Goal: Complete application form

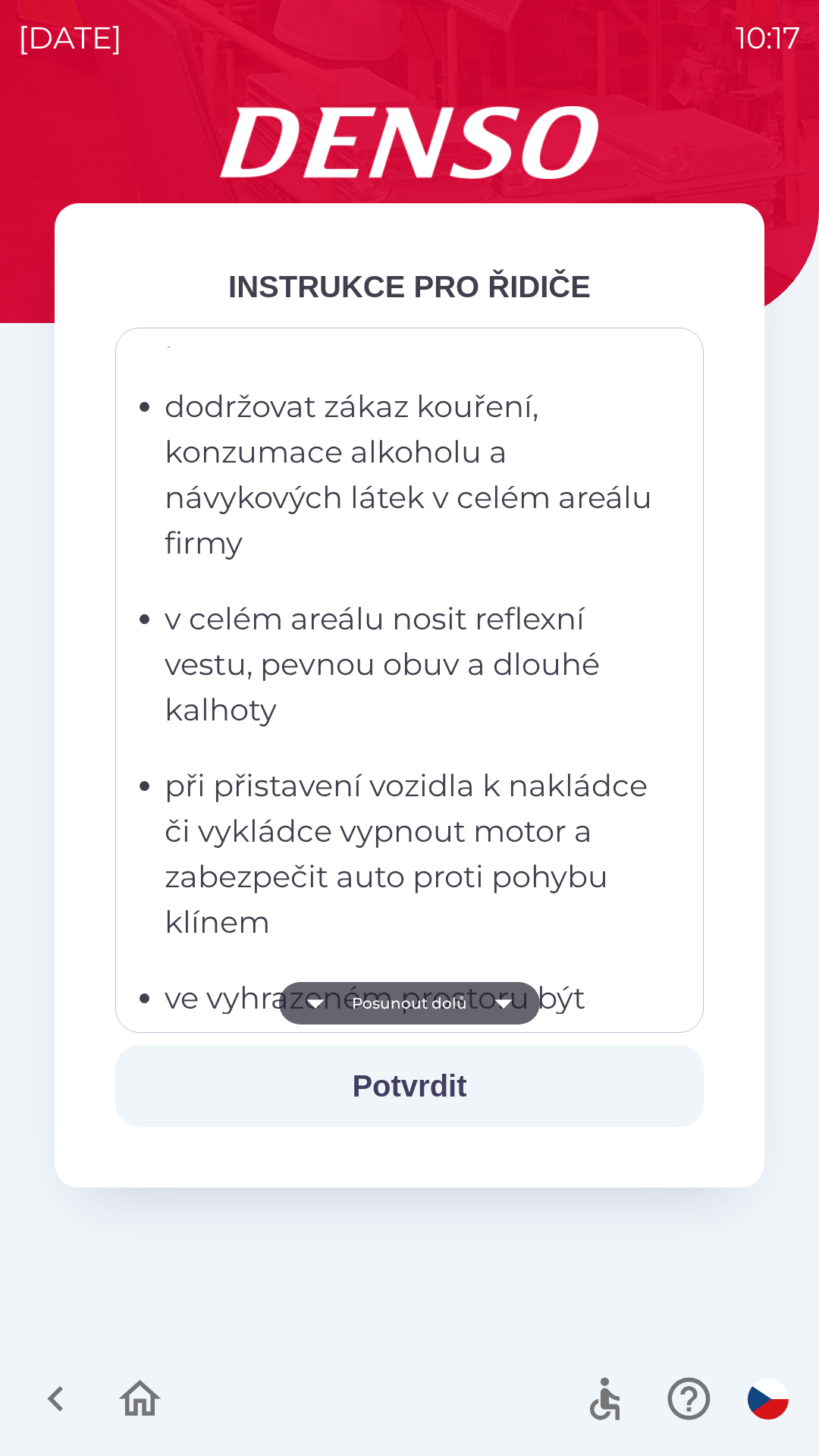
click at [397, 596] on p "v celém areálu nosit reflexní vestu, pevnou obuv a dlouhé kalhoty" at bounding box center [414, 664] width 499 height 137
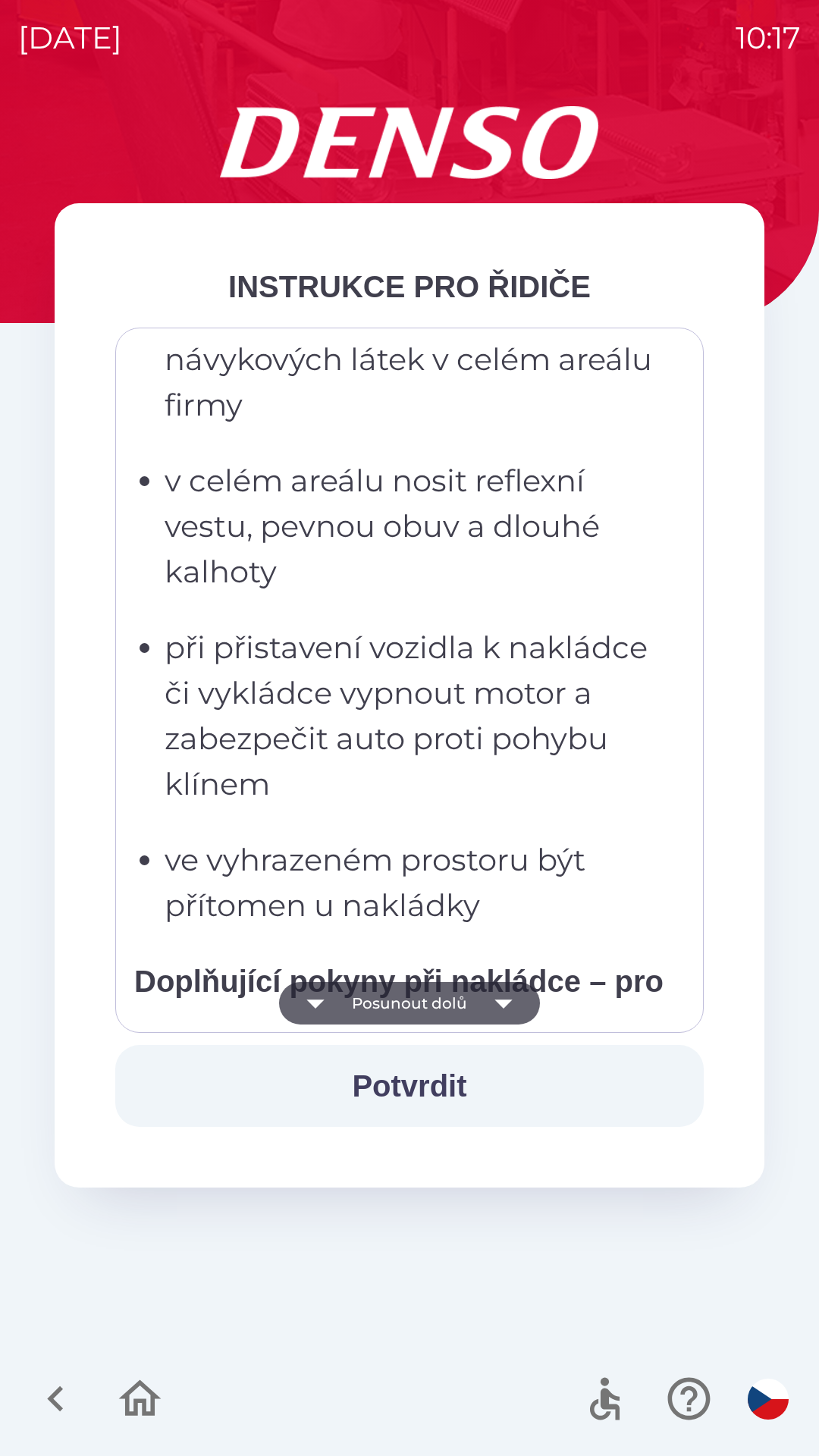
click at [399, 778] on p "při přistavení vozidla k nakládce či vykládce vypnout motor a zabezpečit auto p…" at bounding box center [414, 716] width 499 height 182
click at [424, 850] on p "ve vyhrazeném prostoru být přítomen u nakládky" at bounding box center [414, 883] width 499 height 91
click at [455, 586] on p "v celém areálu nosit reflexní vestu, pevnou obuv a dlouhé kalhoty" at bounding box center [414, 526] width 499 height 137
click at [426, 990] on button "Posunout dolů" at bounding box center [409, 1003] width 261 height 42
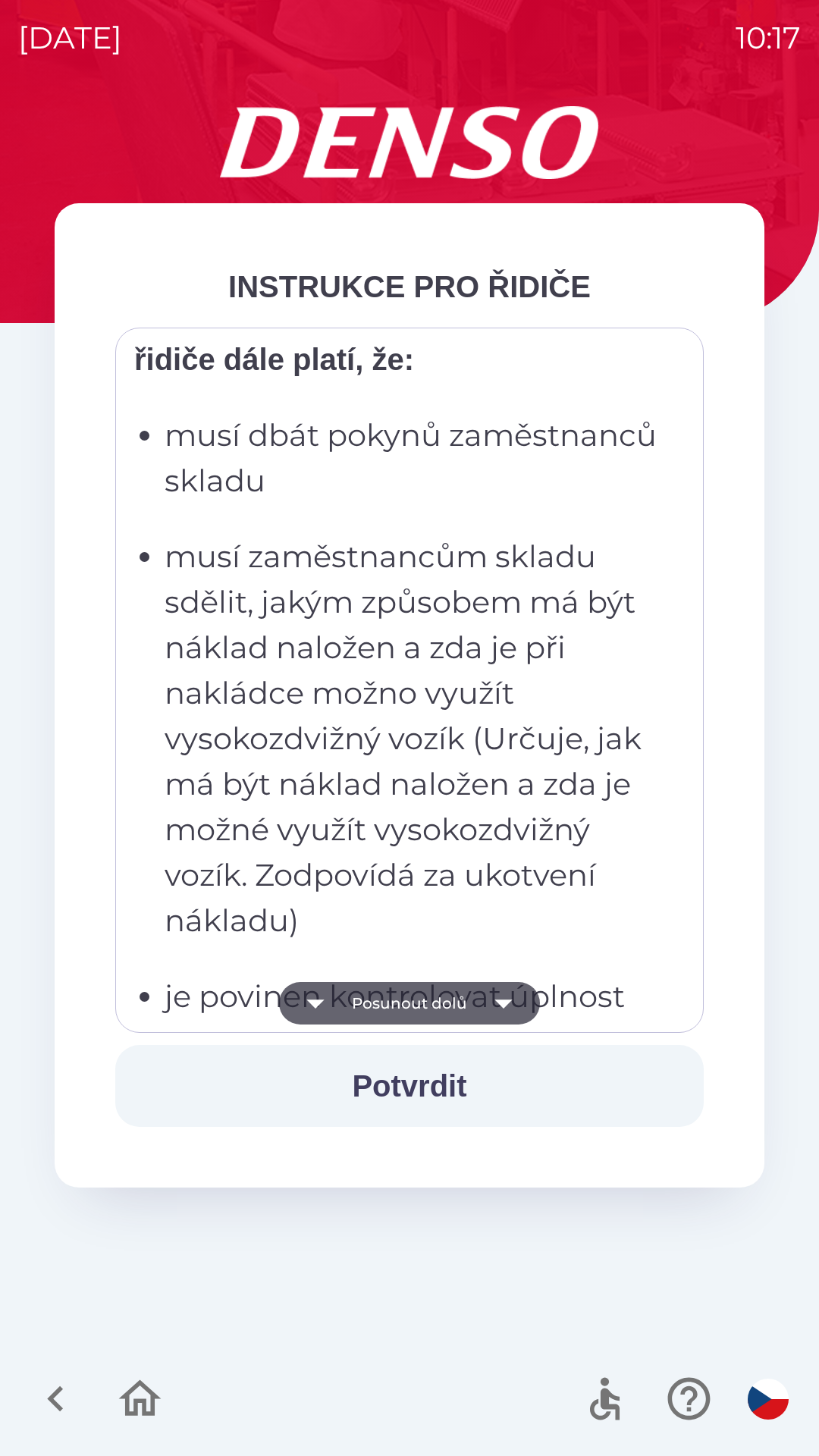
click at [422, 1012] on button "Posunout dolů" at bounding box center [409, 1003] width 261 height 42
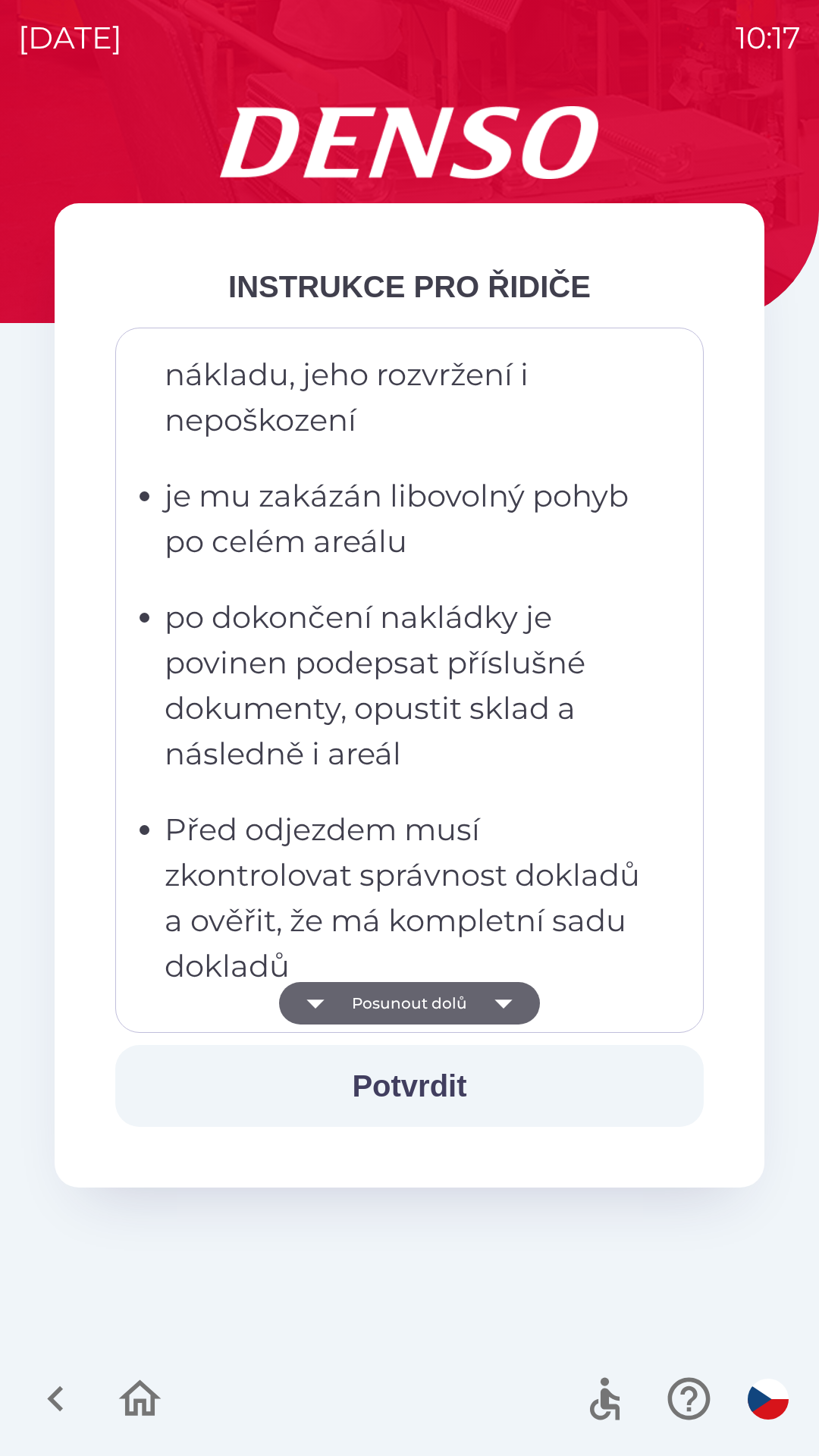
click at [412, 1000] on button "Posunout dolů" at bounding box center [409, 1003] width 261 height 42
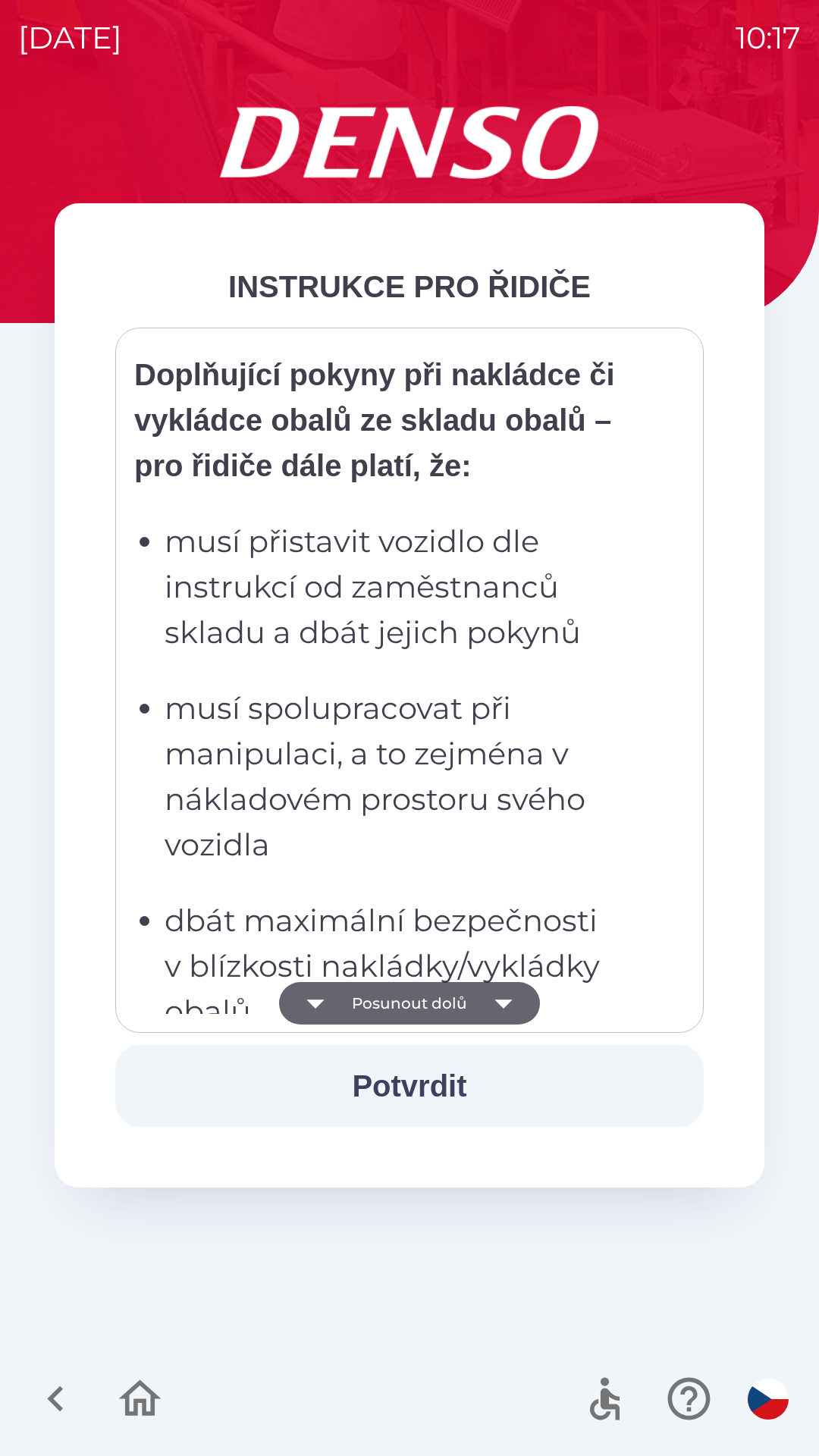
click at [409, 1004] on button "Posunout dolů" at bounding box center [409, 1003] width 261 height 42
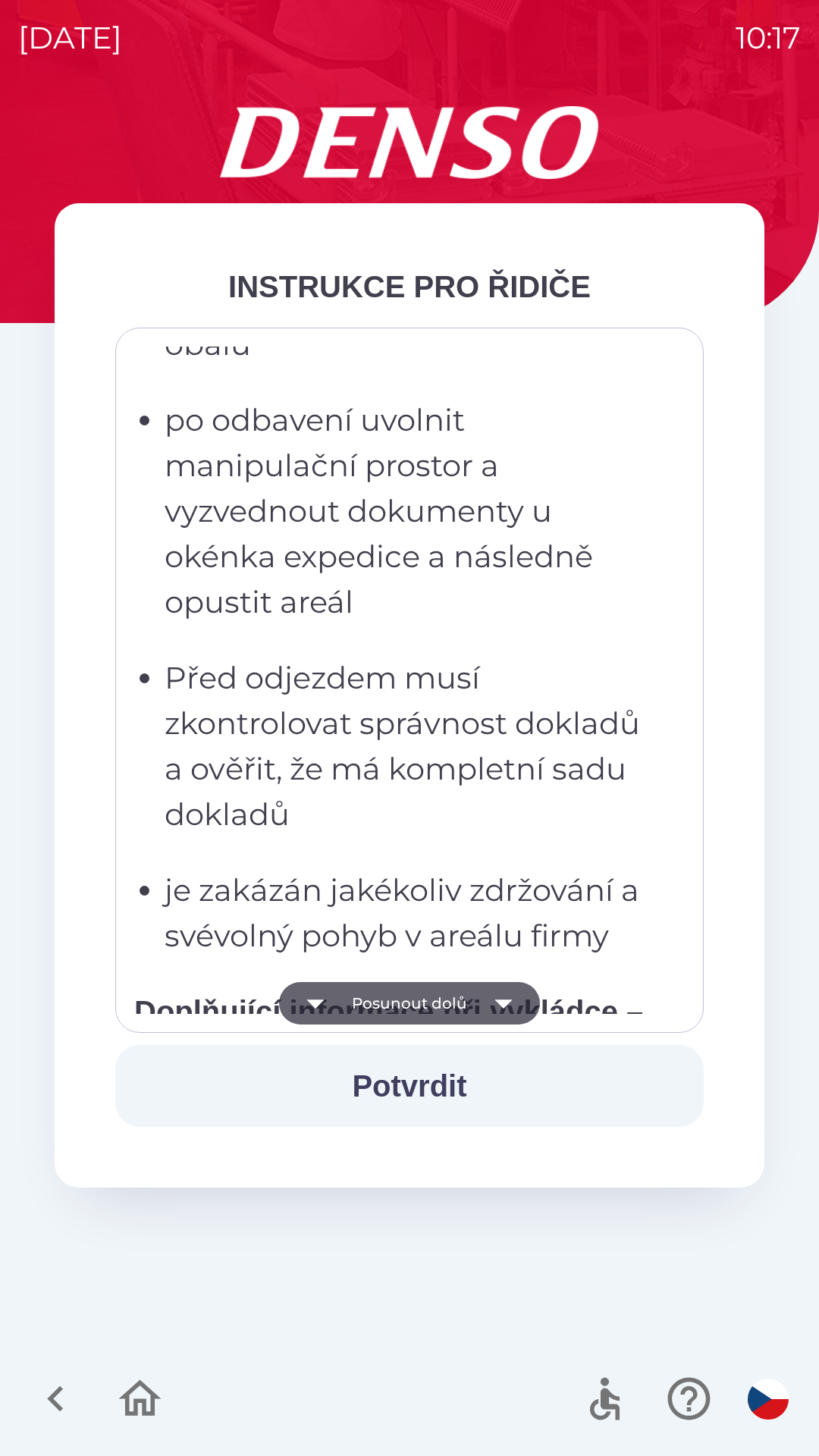
click at [409, 1000] on button "Posunout dolů" at bounding box center [409, 1003] width 261 height 42
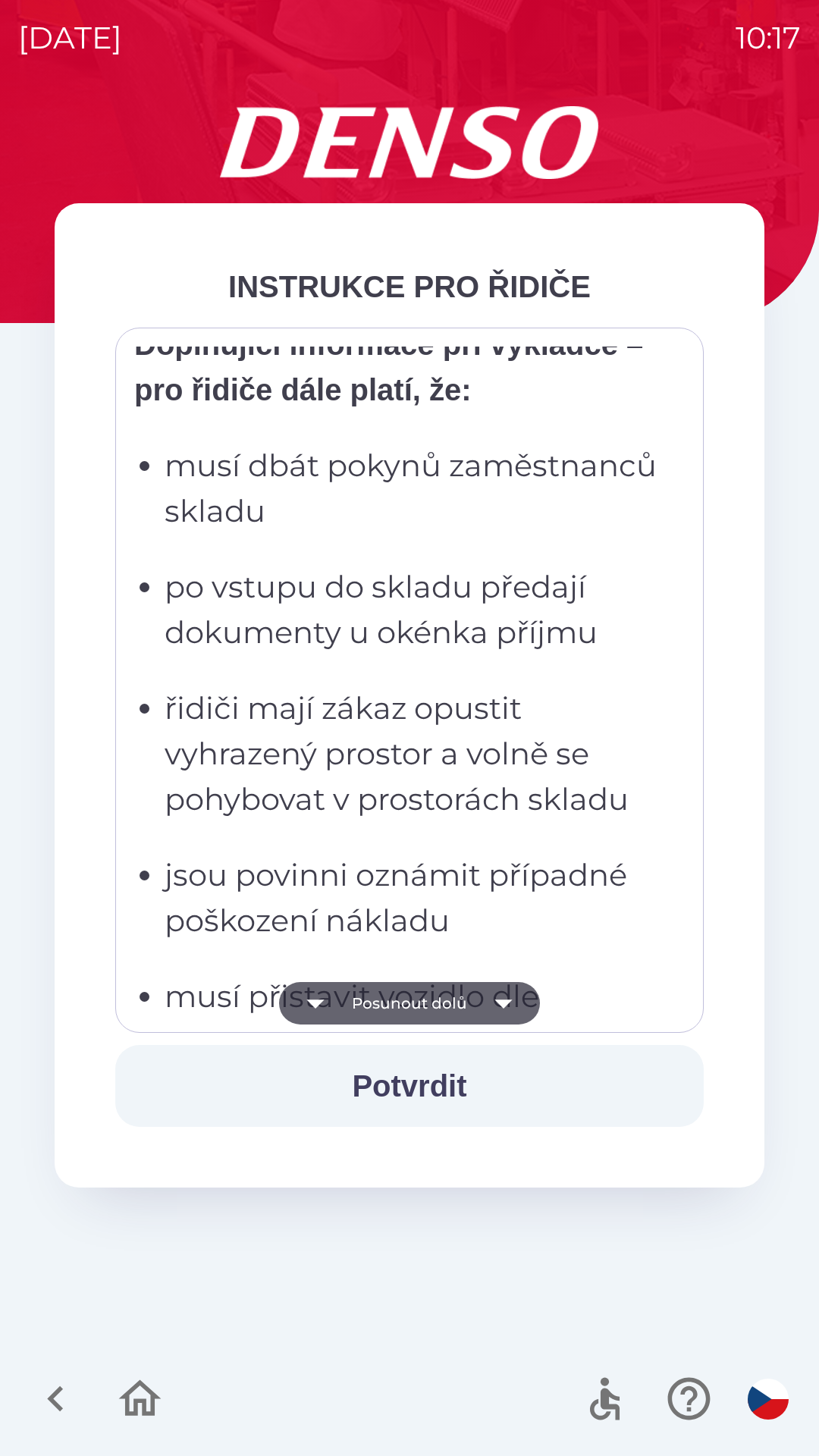
click at [402, 1007] on button "Posunout dolů" at bounding box center [409, 1003] width 261 height 42
click at [402, 1001] on button "Posunout dolů" at bounding box center [409, 1003] width 261 height 42
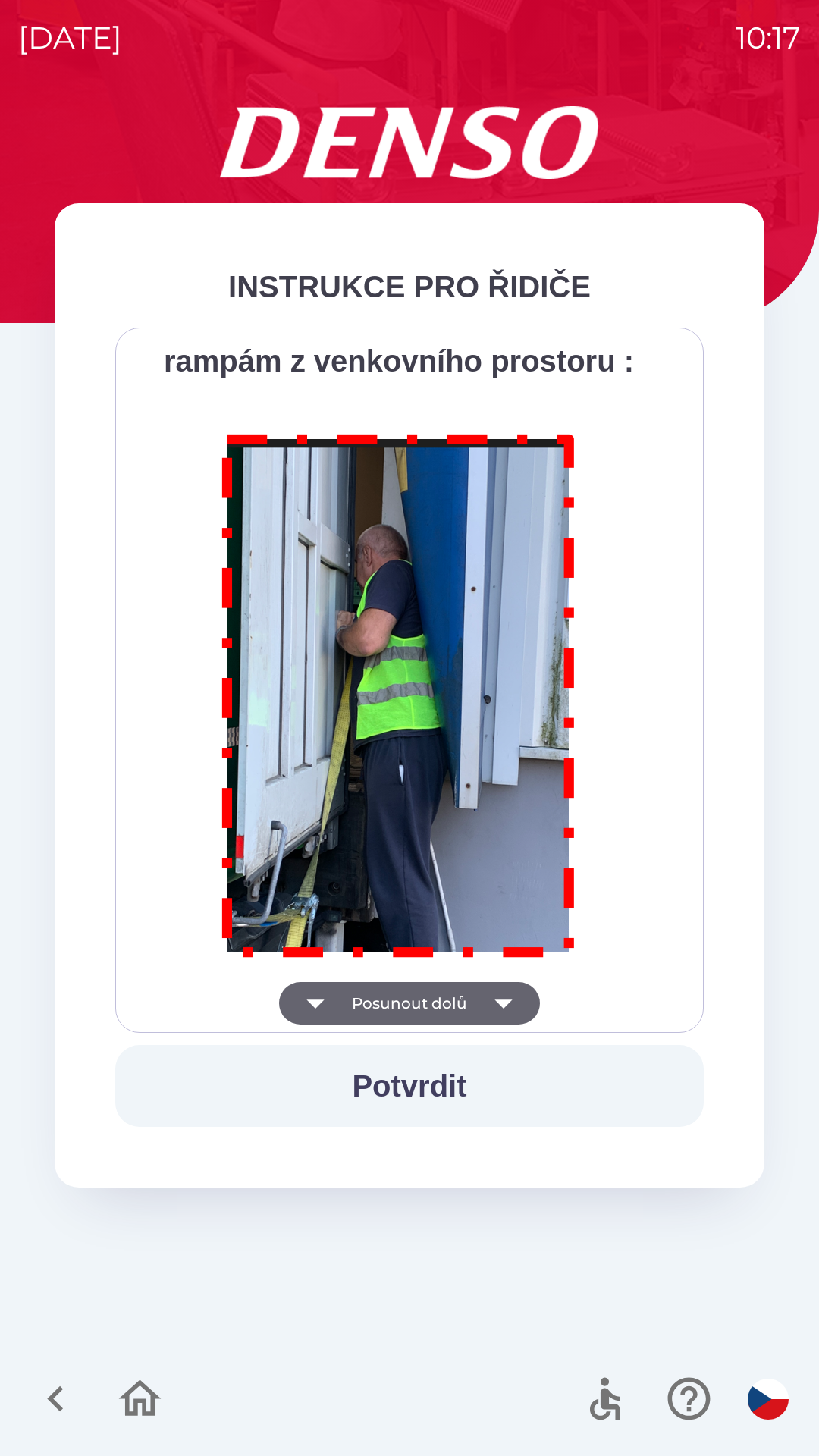
scroll to position [8522, 0]
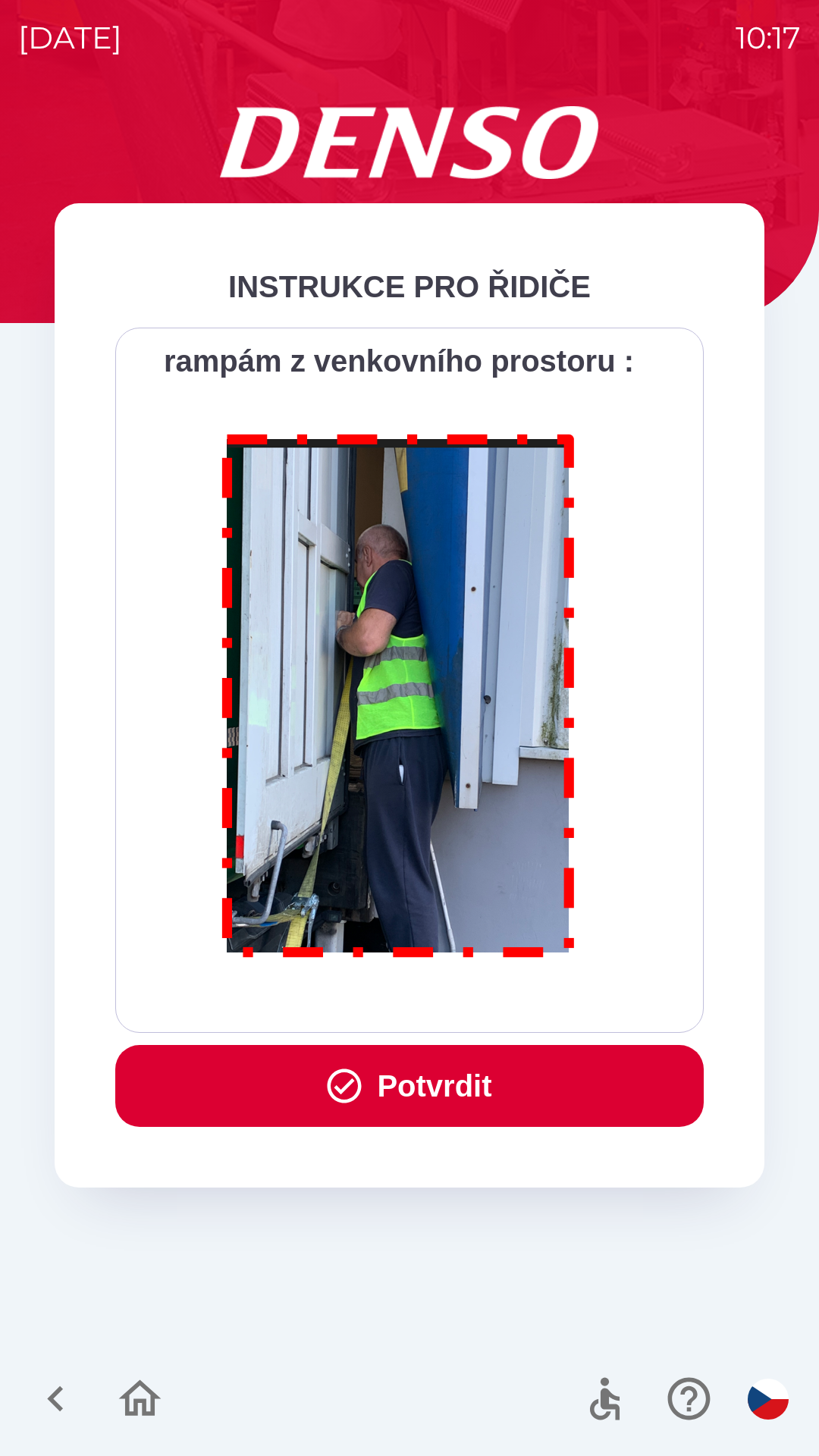
click at [400, 1074] on button "Potvrdit" at bounding box center [409, 1086] width 589 height 82
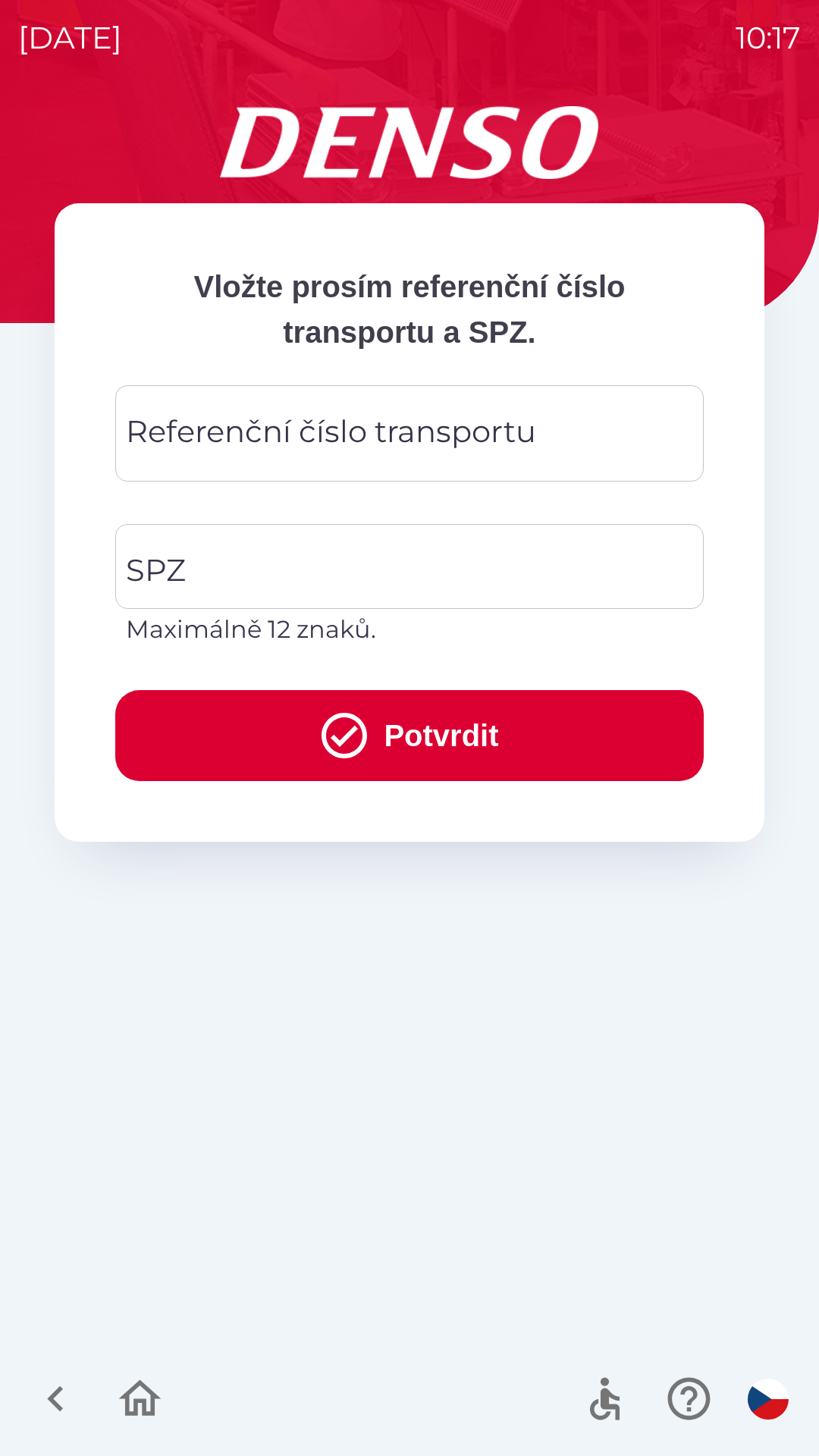
click at [243, 444] on div "Referenční číslo transportu Referenční číslo transportu" at bounding box center [409, 433] width 589 height 96
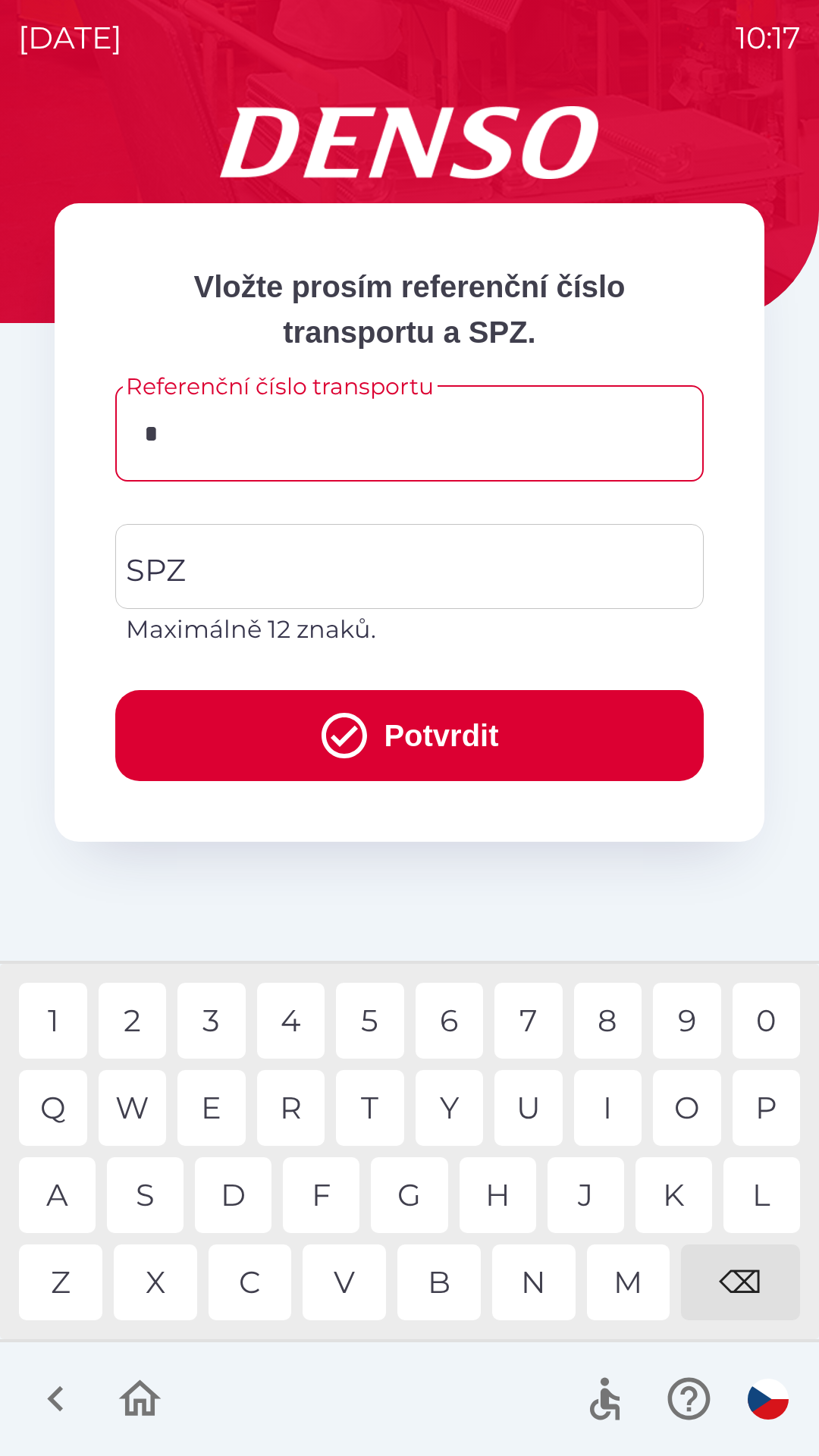
click at [257, 1280] on div "C" at bounding box center [250, 1283] width 84 height 76
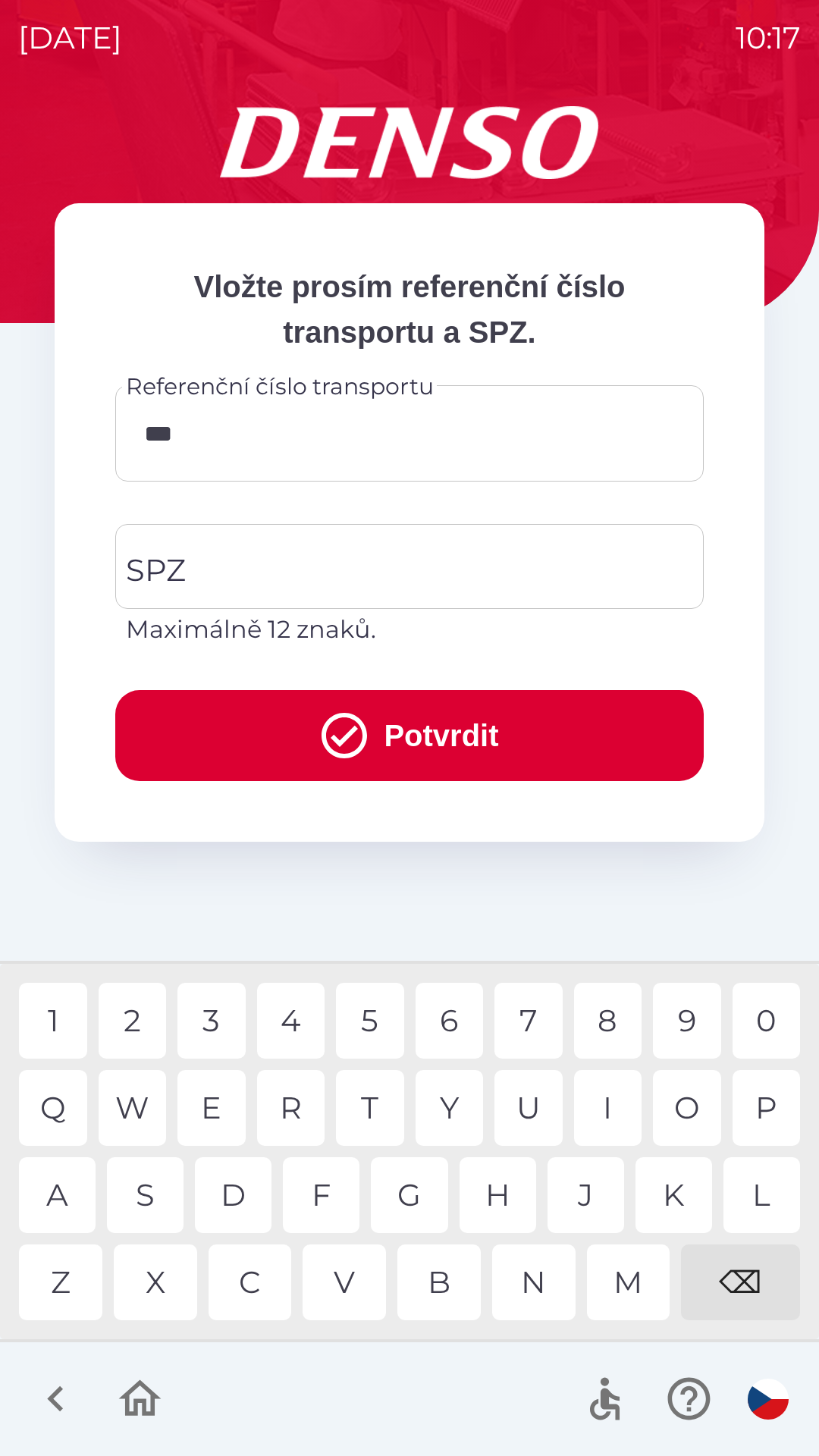
click at [451, 1299] on div "B" at bounding box center [439, 1283] width 84 height 76
click at [768, 1020] on div "0" at bounding box center [766, 1021] width 68 height 76
click at [146, 1088] on div "W" at bounding box center [132, 1108] width 68 height 76
type input "*********"
click at [261, 567] on input "SPZ" at bounding box center [397, 566] width 552 height 71
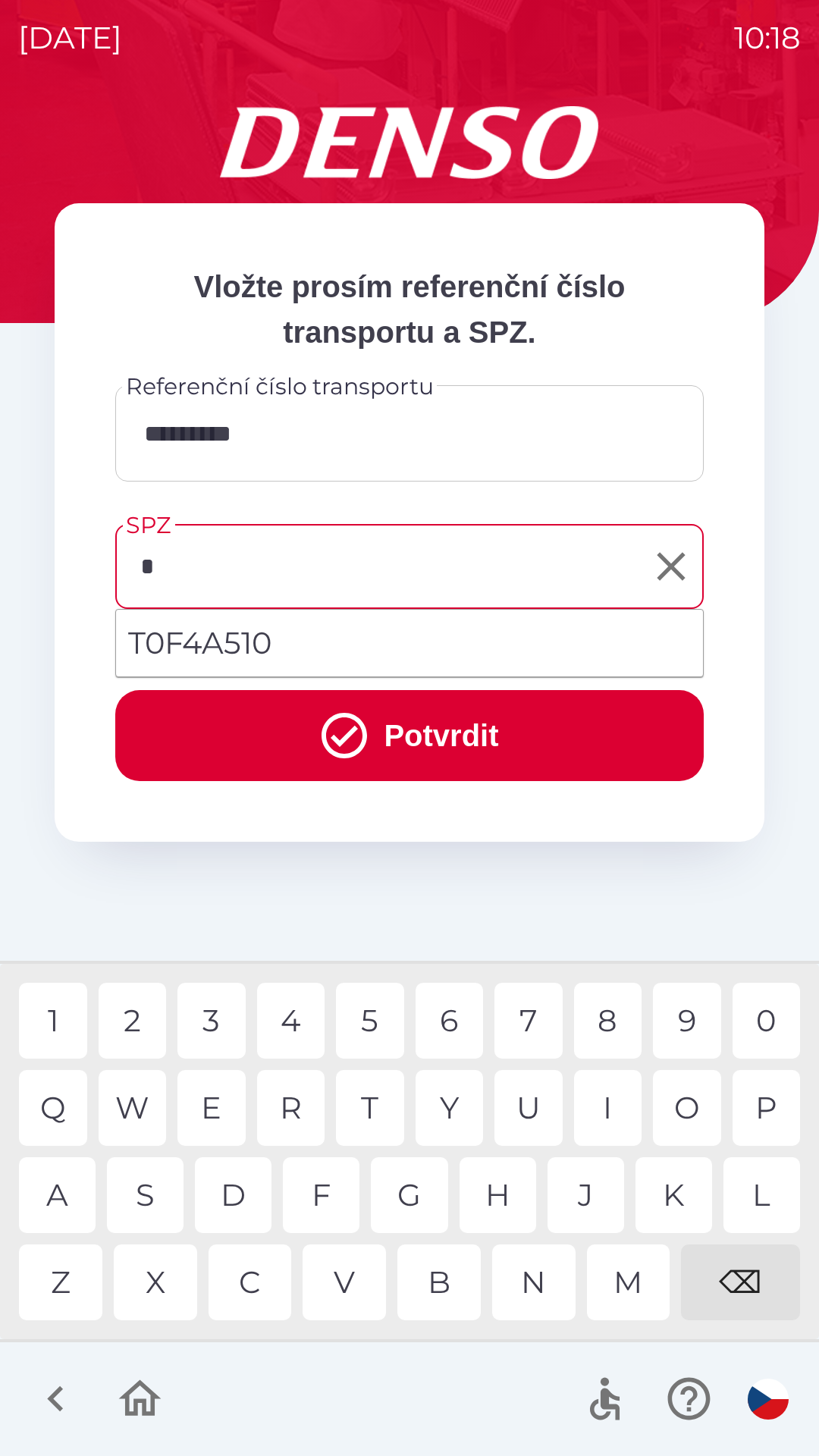
click at [380, 1020] on div "5" at bounding box center [370, 1021] width 68 height 76
click at [157, 1200] on div "S" at bounding box center [145, 1195] width 76 height 76
click at [64, 1186] on div "A" at bounding box center [57, 1195] width 76 height 76
type input "*******"
click at [215, 1018] on div "3" at bounding box center [211, 1021] width 68 height 76
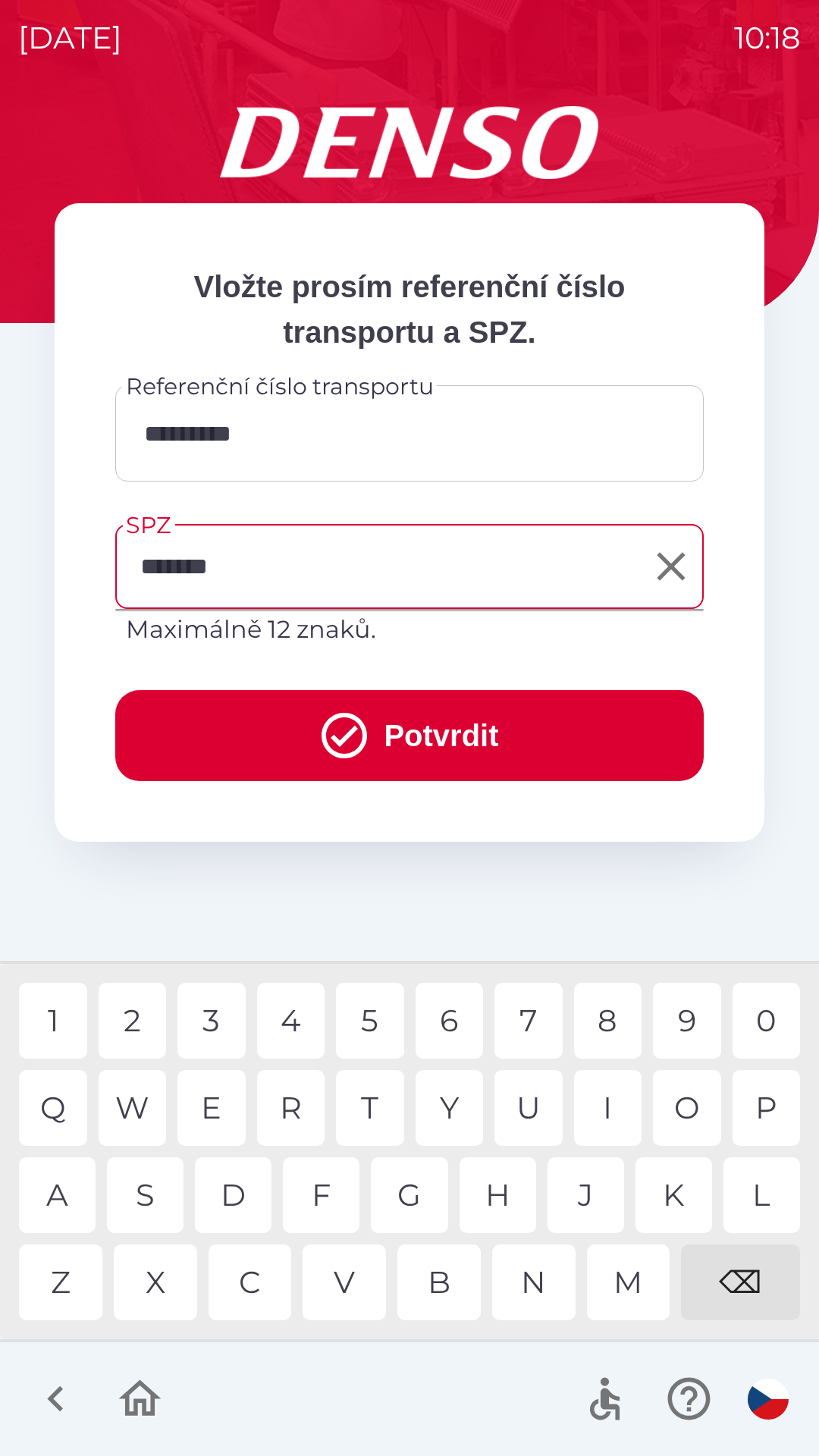
click at [404, 754] on button "Potvrdit" at bounding box center [409, 735] width 589 height 91
